Goal: Transaction & Acquisition: Purchase product/service

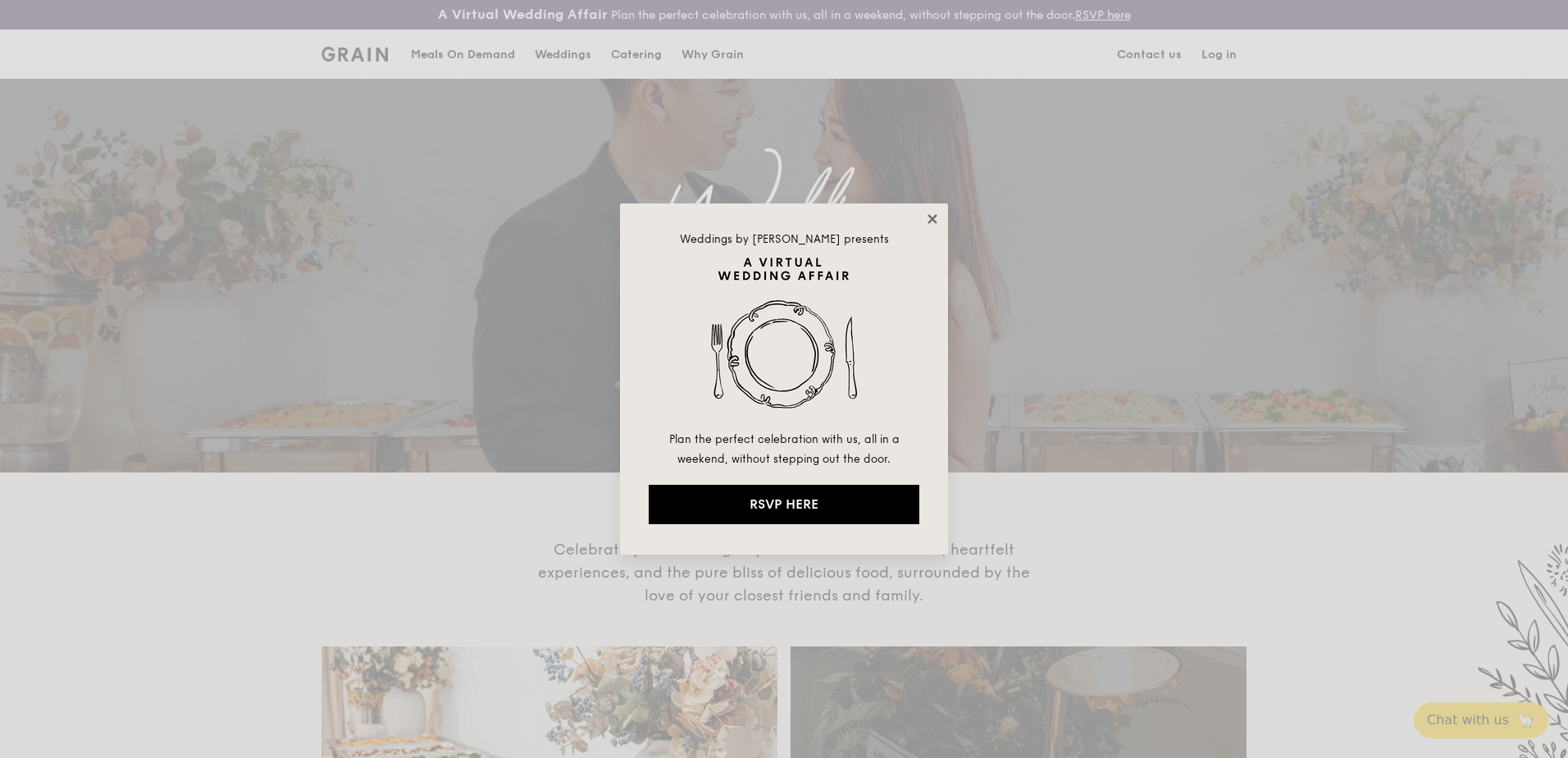
click at [929, 216] on icon at bounding box center [932, 218] width 9 height 9
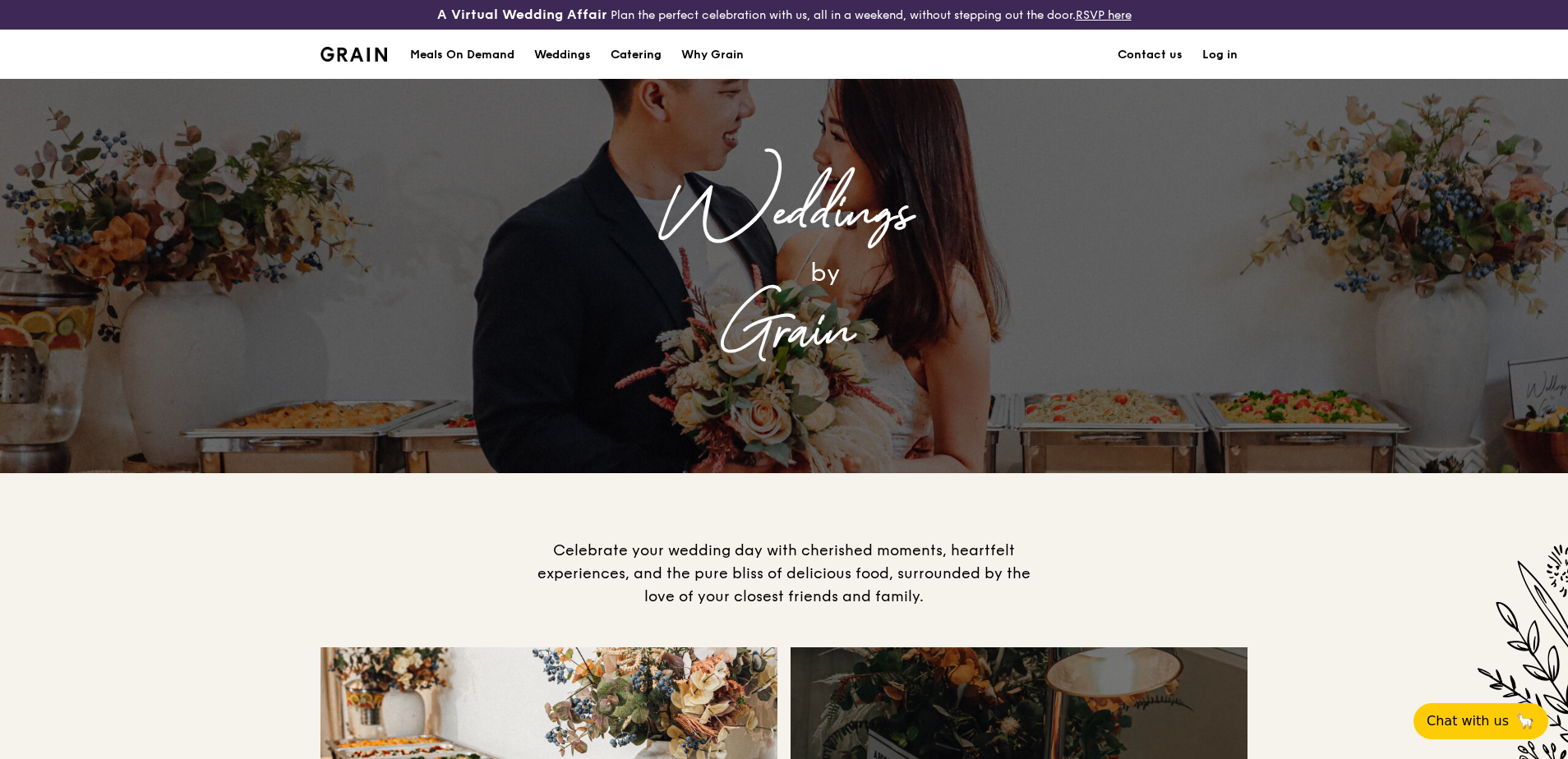
click at [655, 55] on div "Catering" at bounding box center [636, 55] width 51 height 49
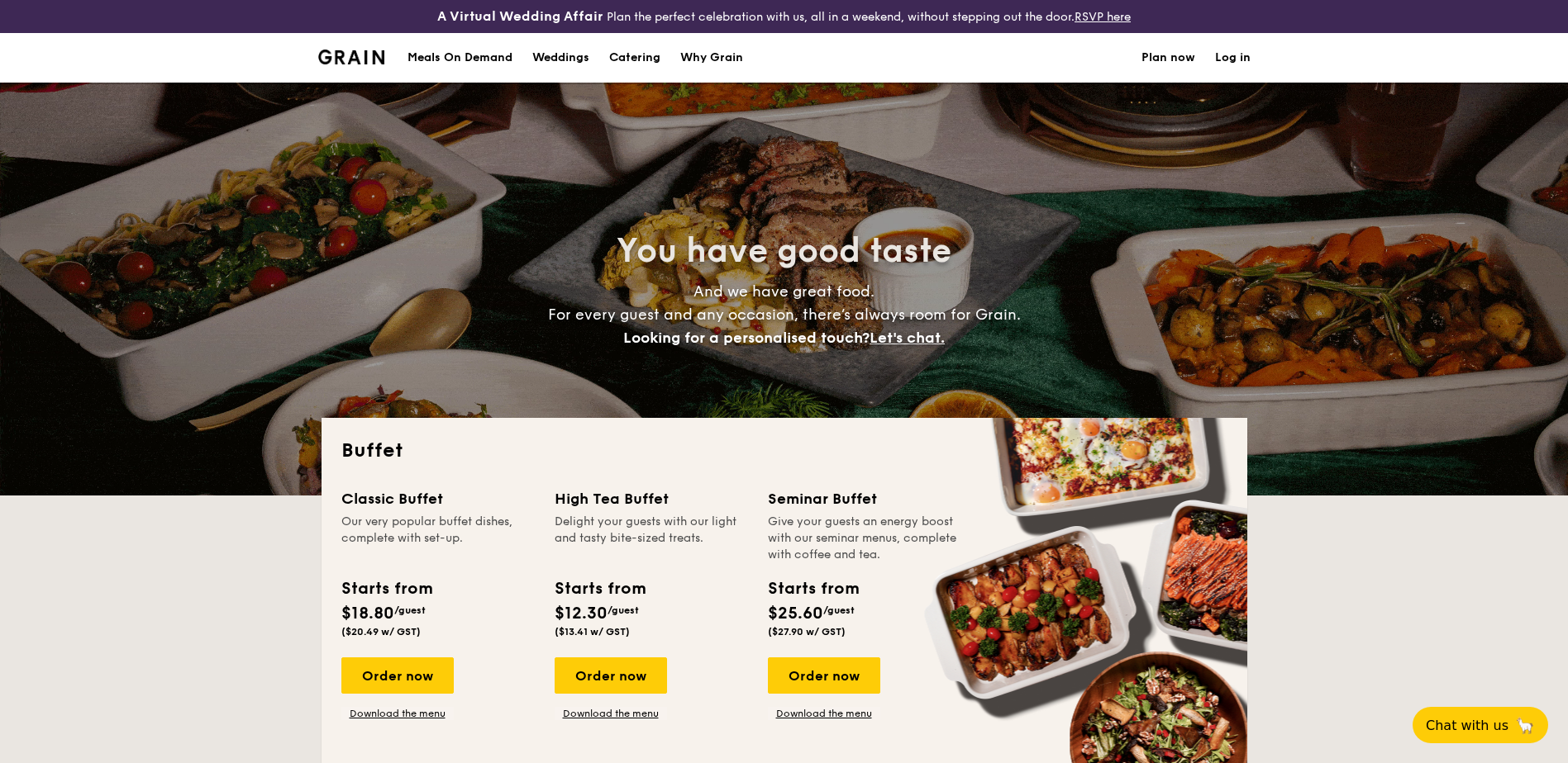
select select
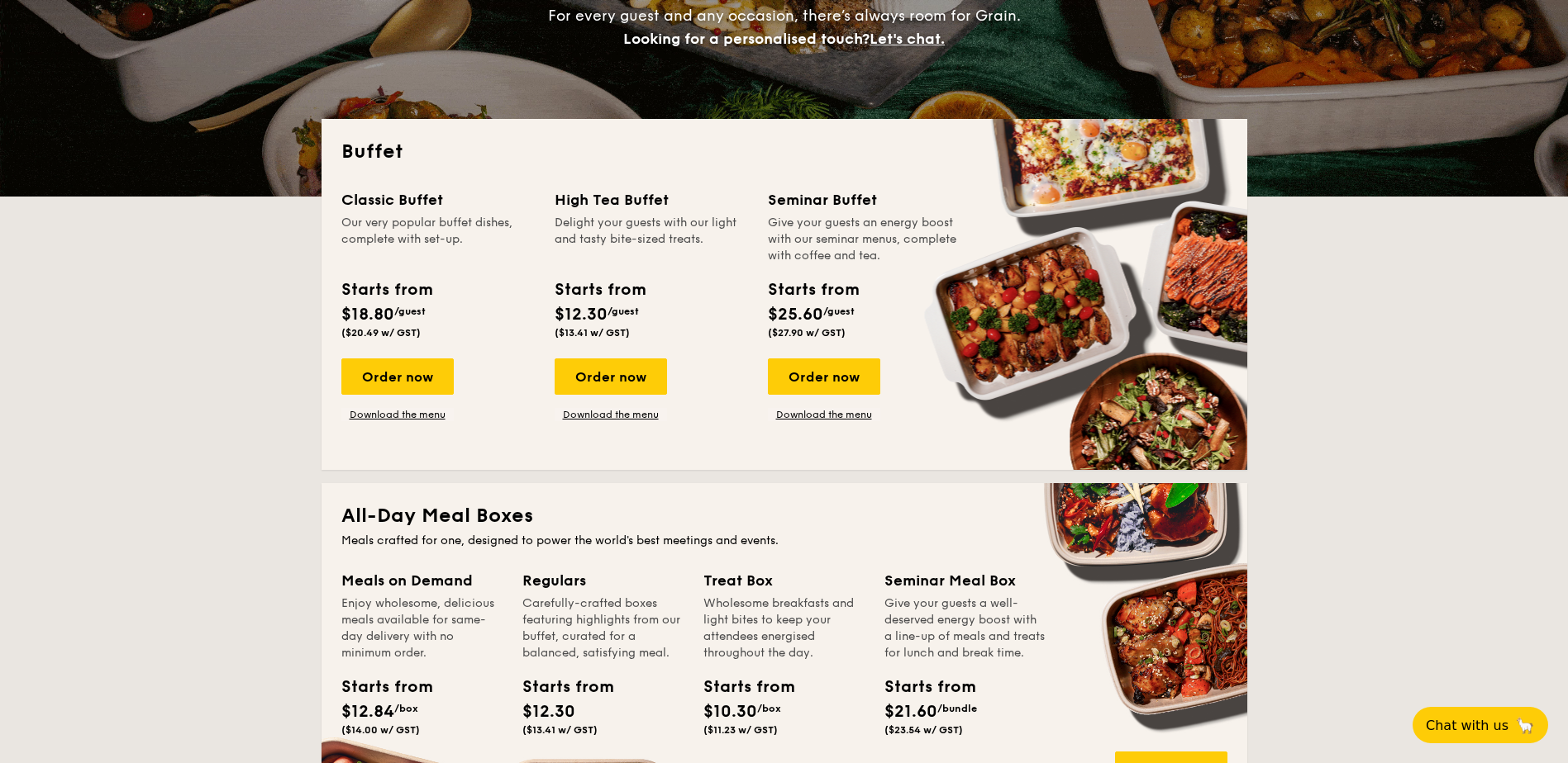
scroll to position [248, 0]
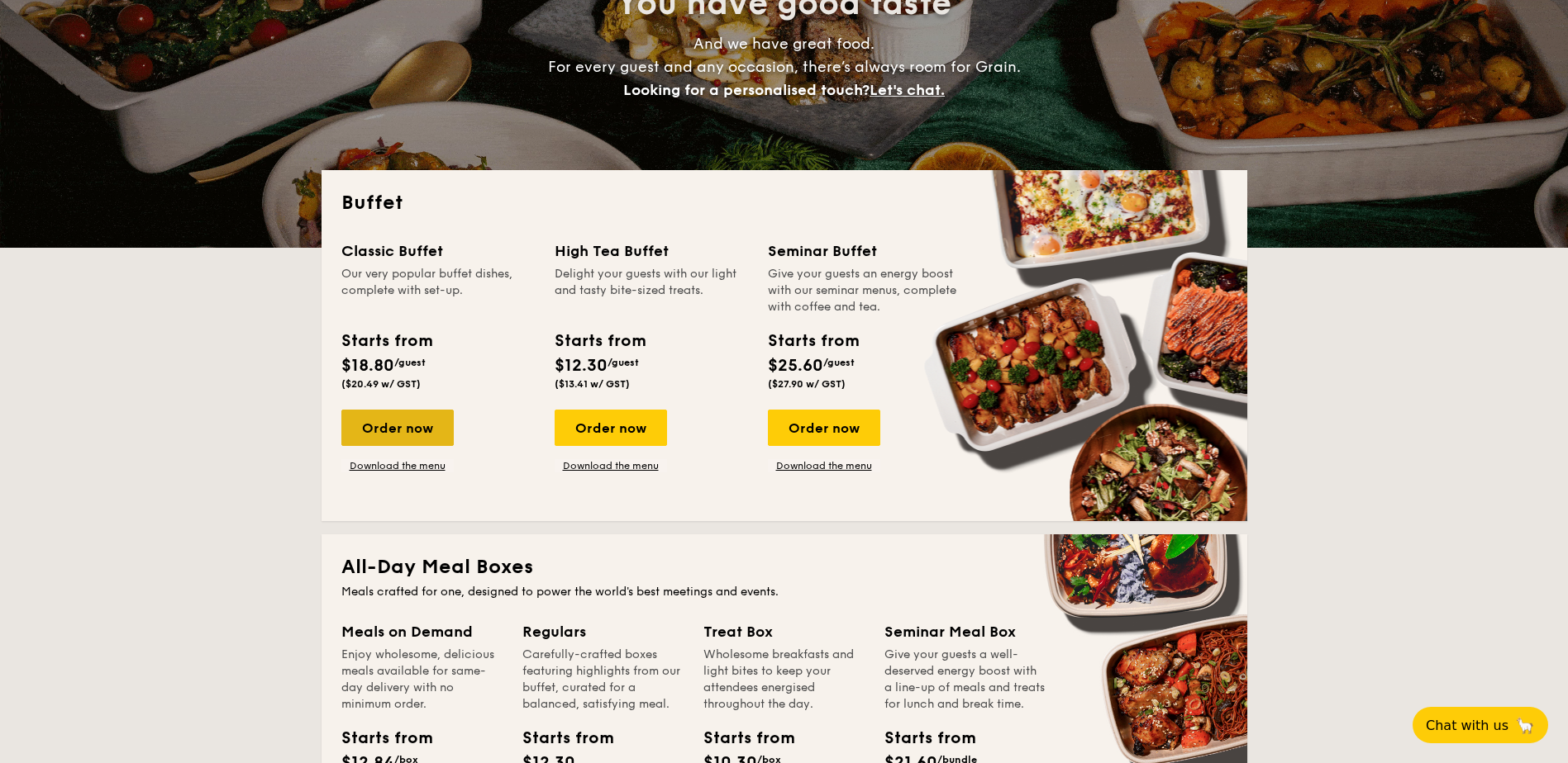
click at [402, 426] on div "Order now" at bounding box center [397, 428] width 113 height 36
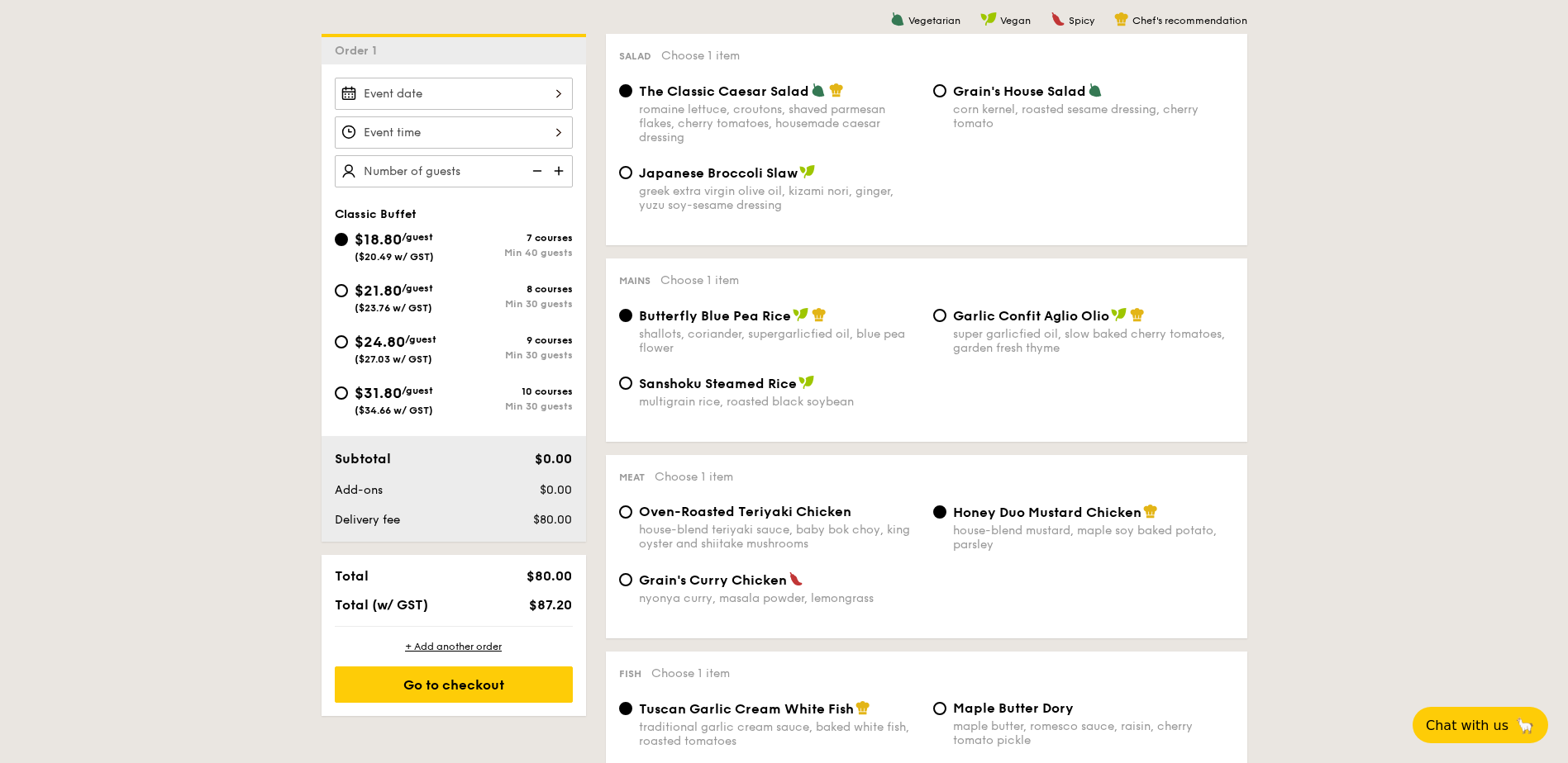
scroll to position [496, 0]
